Goal: Information Seeking & Learning: Learn about a topic

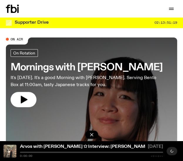
click at [46, 68] on h3 "Mornings with [PERSON_NAME]" at bounding box center [87, 67] width 152 height 9
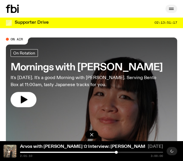
click at [170, 10] on icon "button" at bounding box center [171, 10] width 5 height 0
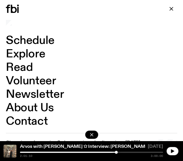
click at [29, 40] on link "Schedule" at bounding box center [30, 40] width 49 height 11
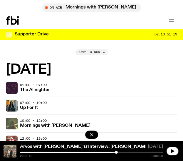
click at [89, 50] on span "Jump to now" at bounding box center [88, 51] width 23 height 3
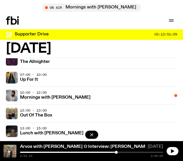
scroll to position [676, 0]
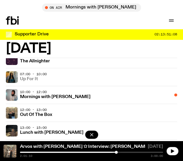
click at [25, 77] on h3 "Up For It" at bounding box center [29, 79] width 18 height 4
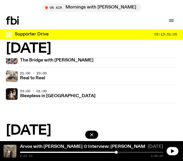
scroll to position [587, 0]
click at [35, 94] on h3 "Sleepless in Sydney" at bounding box center [57, 96] width 75 height 4
click at [29, 76] on h3 "Real to Reel" at bounding box center [32, 78] width 25 height 4
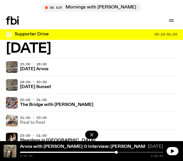
scroll to position [533, 0]
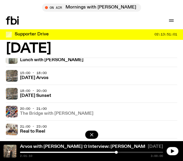
click at [33, 112] on h3 "The Bridge with Diana Kalkoul" at bounding box center [56, 114] width 73 height 4
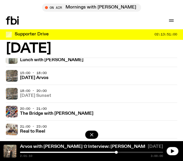
click at [37, 94] on h3 "Wednesday Sunset" at bounding box center [35, 96] width 31 height 4
click at [32, 76] on h3 "Wednesday Arvos" at bounding box center [34, 78] width 28 height 4
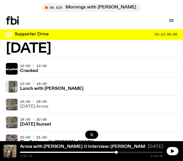
scroll to position [503, 0]
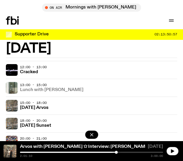
click at [34, 87] on link "Lunch with Louisa Christie" at bounding box center [51, 90] width 63 height 6
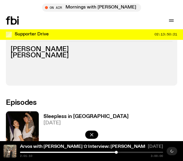
scroll to position [249, 0]
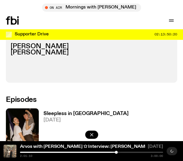
click at [65, 111] on h3 "Sleepless in Sydney" at bounding box center [85, 113] width 85 height 5
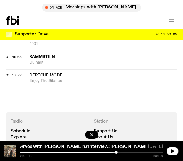
scroll to position [660, 0]
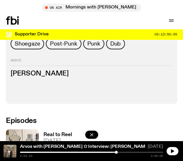
scroll to position [287, 0]
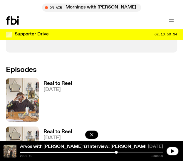
click at [60, 87] on link "Real to Reel [DATE]" at bounding box center [55, 101] width 33 height 41
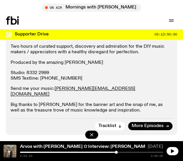
scroll to position [310, 0]
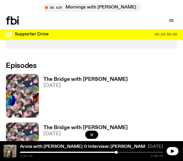
scroll to position [322, 0]
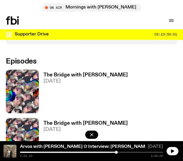
click at [73, 76] on h3 "The Bridge with Diana Kalkoul" at bounding box center [85, 75] width 84 height 5
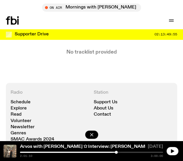
scroll to position [338, 0]
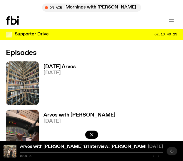
scroll to position [253, 0]
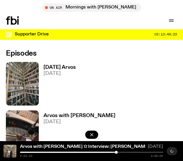
click at [63, 66] on h3 "Wednesday Arvos" at bounding box center [59, 67] width 32 height 5
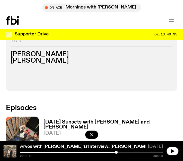
scroll to position [216, 0]
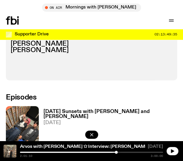
click at [59, 112] on h3 "[DATE] Sunsets with [PERSON_NAME] and [PERSON_NAME]" at bounding box center [109, 114] width 133 height 10
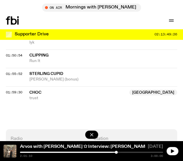
scroll to position [872, 0]
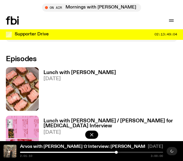
scroll to position [299, 0]
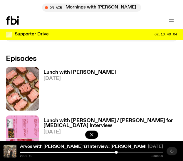
click at [58, 70] on h3 "Lunch with [PERSON_NAME]" at bounding box center [79, 72] width 72 height 5
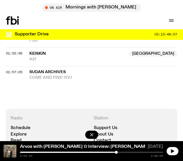
scroll to position [902, 0]
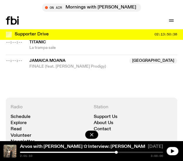
scroll to position [945, 0]
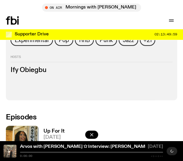
scroll to position [288, 0]
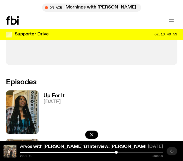
click at [56, 98] on h3 "Up For It" at bounding box center [53, 96] width 21 height 5
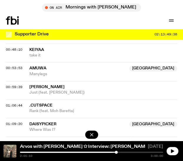
scroll to position [553, 0]
